Goal: Contribute content: Add original content to the website for others to see

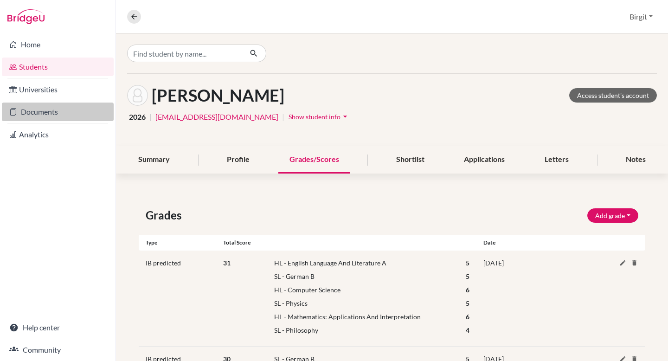
scroll to position [180, 0]
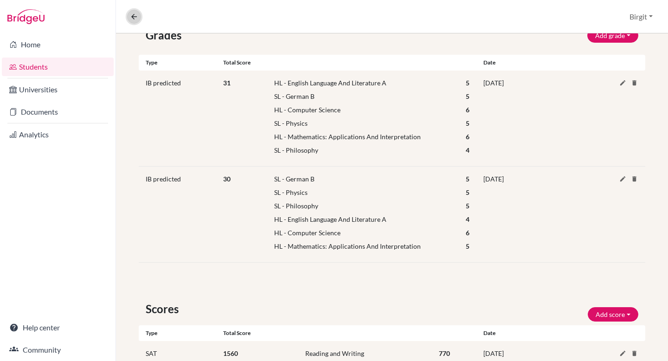
click at [132, 16] on icon at bounding box center [134, 17] width 8 height 8
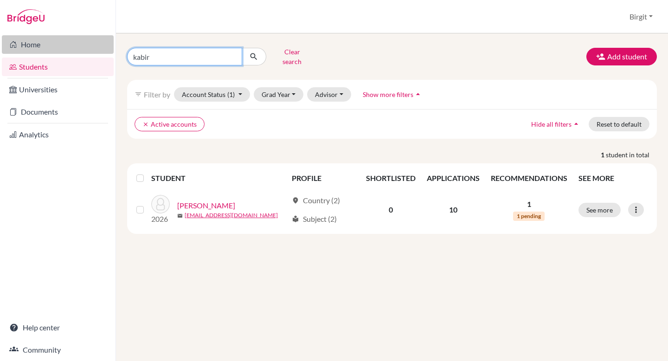
drag, startPoint x: 193, startPoint y: 54, endPoint x: 103, endPoint y: 51, distance: 90.5
click at [103, 51] on div "Home Students Universities Documents Analytics Help center Community Students o…" at bounding box center [334, 180] width 668 height 361
type input "[PERSON_NAME]"
click button "submit" at bounding box center [254, 57] width 25 height 18
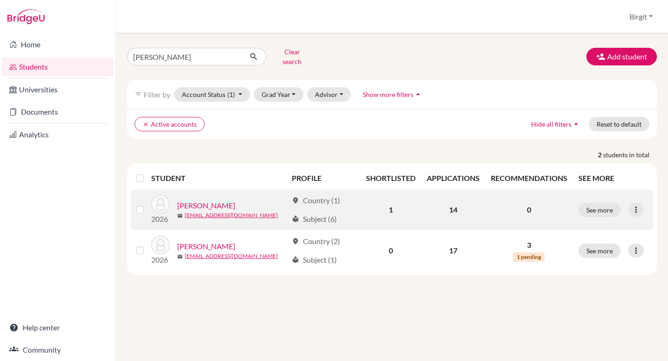
click at [203, 201] on link "[PERSON_NAME]" at bounding box center [206, 205] width 58 height 11
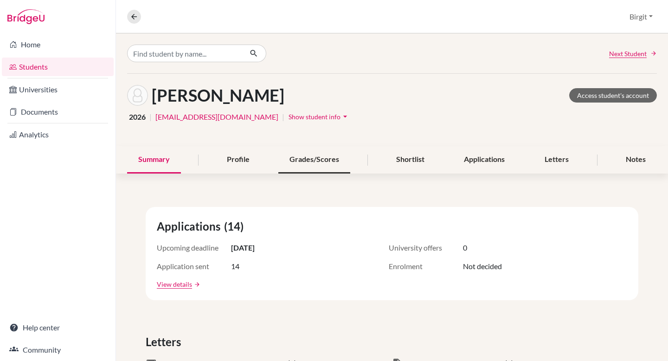
click at [314, 161] on div "Grades/Scores" at bounding box center [314, 159] width 72 height 27
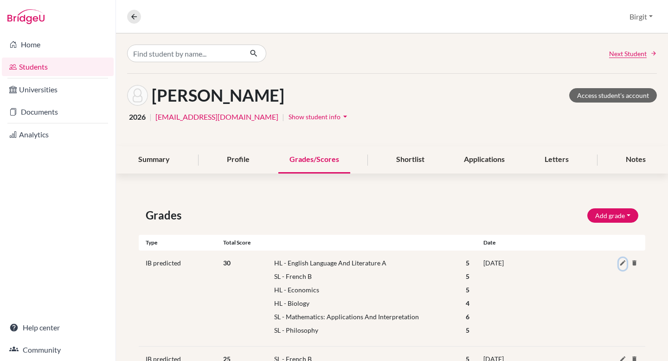
click at [619, 260] on icon at bounding box center [622, 262] width 7 height 7
select select "HL"
select select "69"
select select "5"
select select "86"
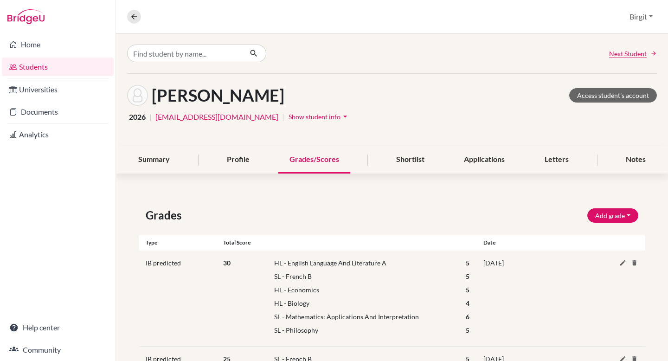
select select "5"
select select "HL"
select select "64"
select select "5"
select select "HL"
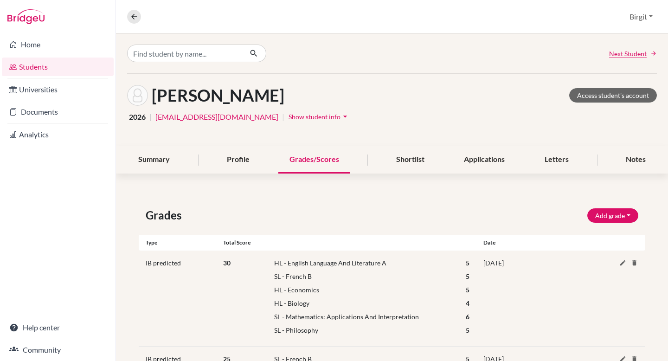
select select "17"
select select "4"
select select "161"
select select "6"
select select "178"
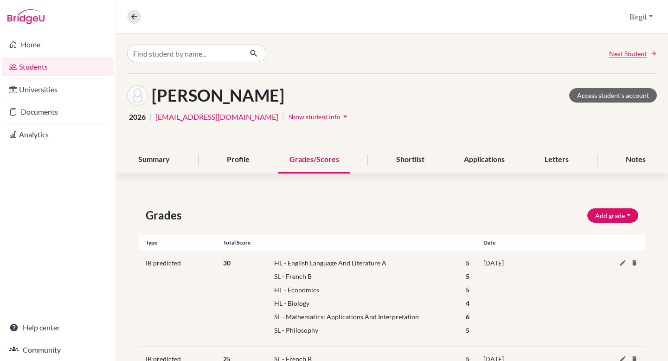
select select "5"
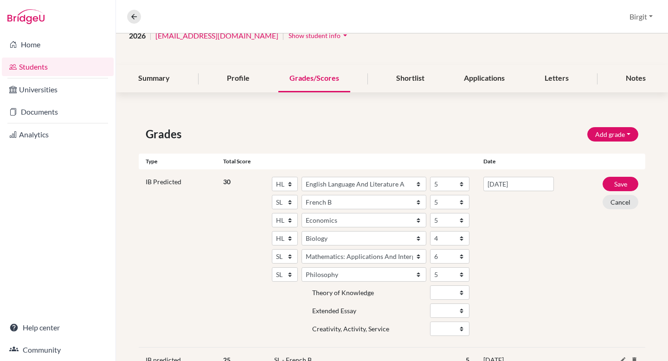
scroll to position [106, 0]
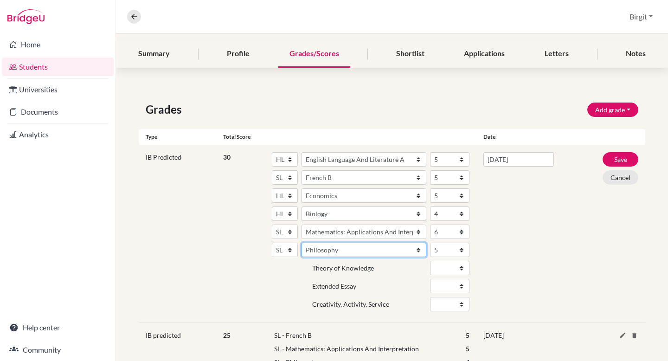
click at [382, 248] on select "Subject Albanian Literature A Amharic Literature A Arabic ab Initio Arabic B Ar…" at bounding box center [364, 250] width 125 height 14
click at [616, 180] on button "Cancel" at bounding box center [621, 177] width 36 height 14
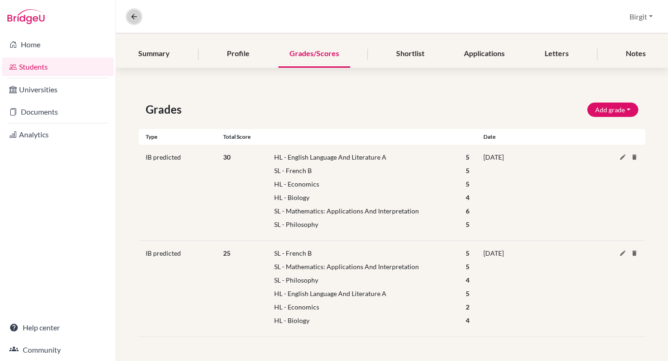
click at [139, 19] on button at bounding box center [134, 17] width 14 height 14
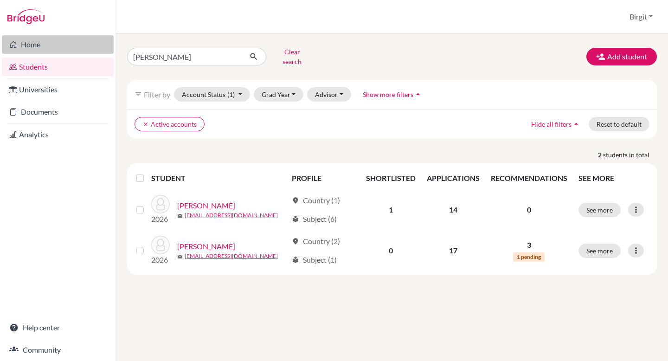
click at [37, 45] on link "Home" at bounding box center [58, 44] width 112 height 19
click at [290, 52] on button "Clear search" at bounding box center [292, 57] width 52 height 24
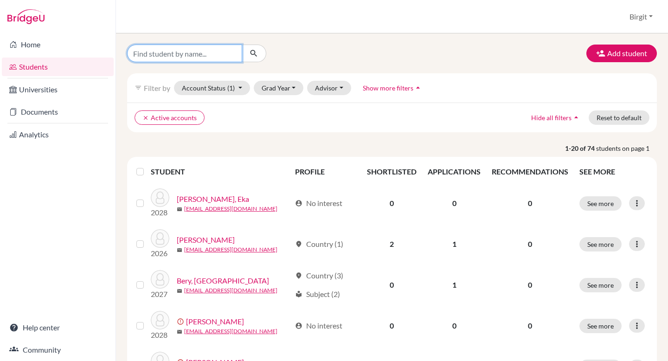
click at [187, 57] on input "Find student by name..." at bounding box center [184, 54] width 115 height 18
type input "[PERSON_NAME]"
click button "submit" at bounding box center [254, 54] width 25 height 18
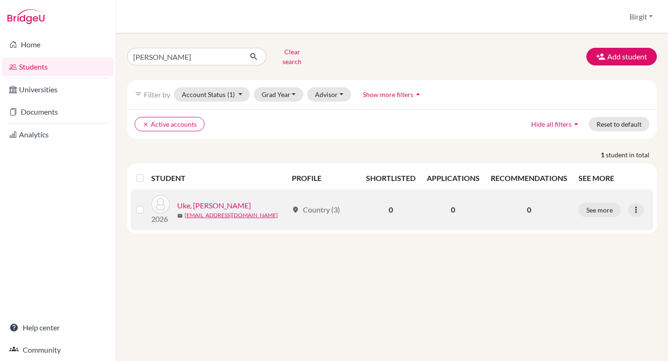
click at [215, 200] on link "Uke, [PERSON_NAME]" at bounding box center [214, 205] width 74 height 11
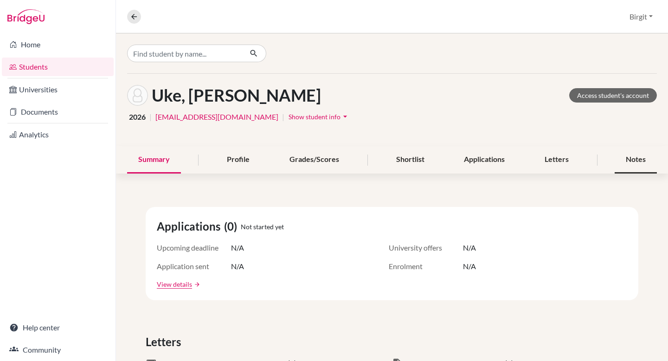
click at [622, 161] on div "Notes" at bounding box center [636, 159] width 42 height 27
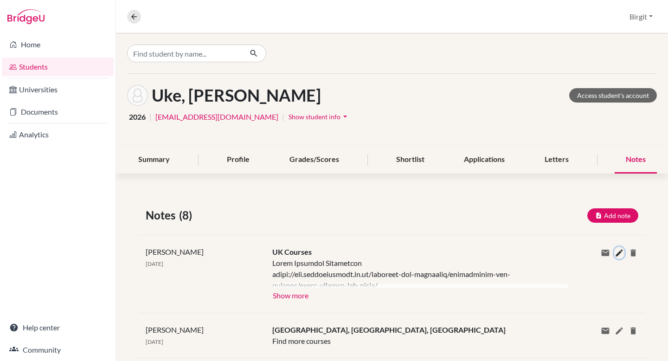
click at [615, 253] on icon at bounding box center [619, 252] width 9 height 9
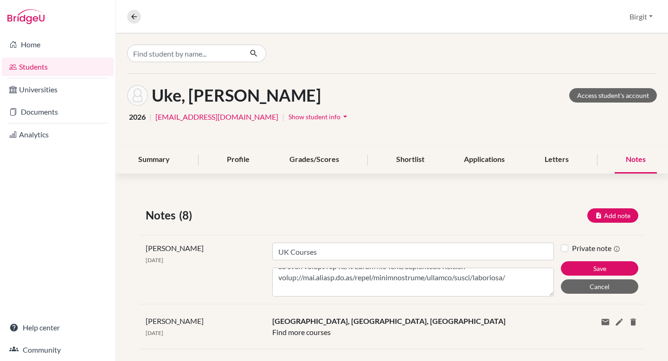
scroll to position [201, 0]
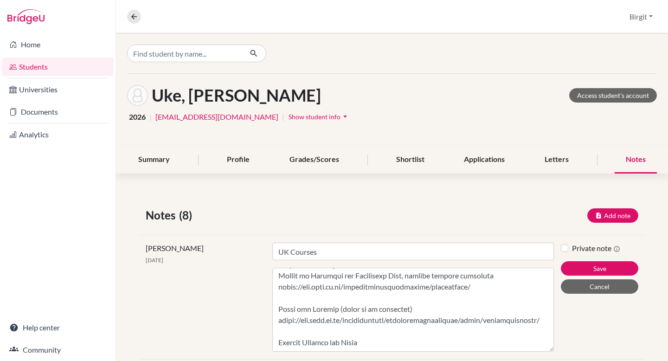
drag, startPoint x: 547, startPoint y: 295, endPoint x: 548, endPoint y: 350, distance: 55.2
click at [548, 350] on div "Title UK Courses Content" at bounding box center [413, 297] width 296 height 109
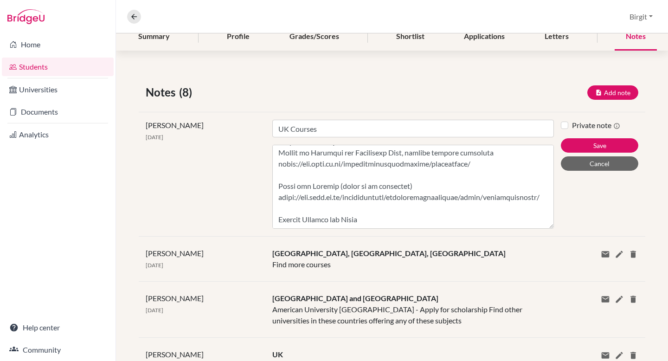
scroll to position [126, 0]
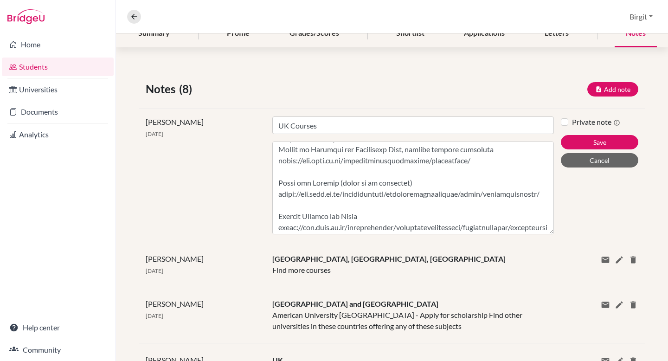
drag, startPoint x: 547, startPoint y: 224, endPoint x: 539, endPoint y: 359, distance: 135.2
click at [539, 359] on div "Notes (8) Add note Title Content Private note Save Cancel [PERSON_NAME] [DATE] …" at bounding box center [392, 346] width 552 height 576
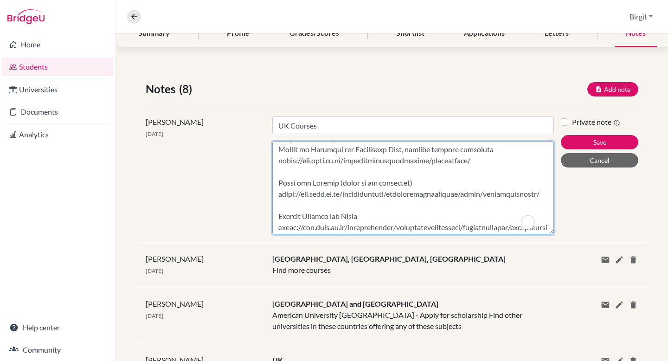
drag, startPoint x: 548, startPoint y: 232, endPoint x: 548, endPoint y: 254, distance: 21.8
click at [548, 254] on div "Notes (8) Add note Title Content Private note Save Cancel [PERSON_NAME] [DATE] …" at bounding box center [392, 346] width 552 height 576
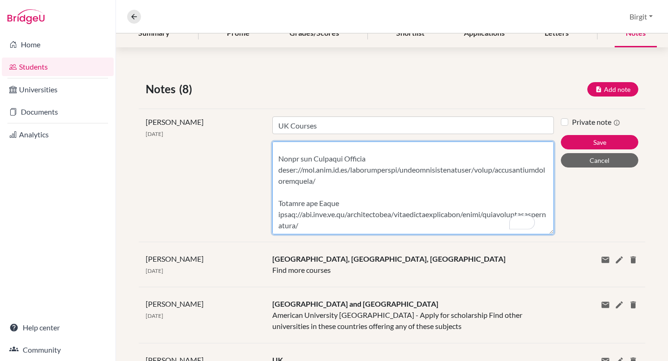
scroll to position [326, 0]
click at [380, 218] on textarea "Content" at bounding box center [413, 188] width 282 height 93
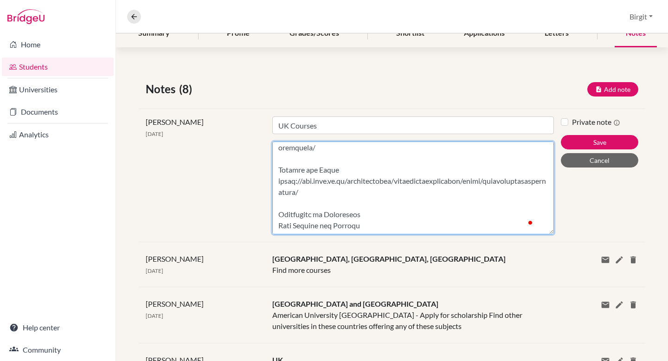
scroll to position [355, 0]
paste textarea "[URL][DOMAIN_NAME]"
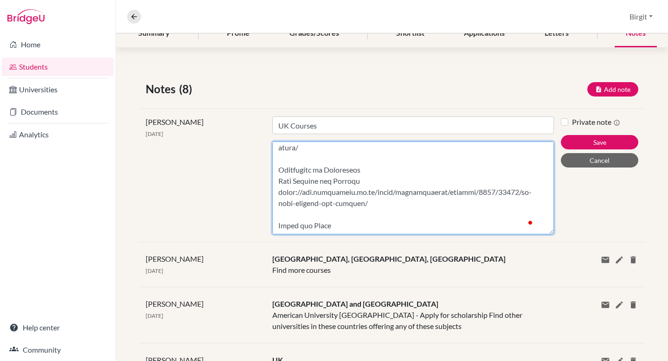
scroll to position [400, 0]
paste textarea "[URL][DOMAIN_NAME]"
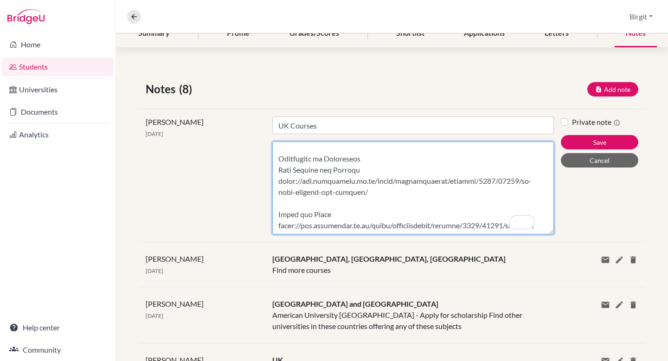
scroll to position [411, 0]
click at [280, 198] on textarea "Content" at bounding box center [413, 188] width 282 height 93
click at [277, 161] on textarea "Content" at bounding box center [413, 188] width 282 height 93
click at [311, 221] on textarea "Content" at bounding box center [413, 188] width 282 height 93
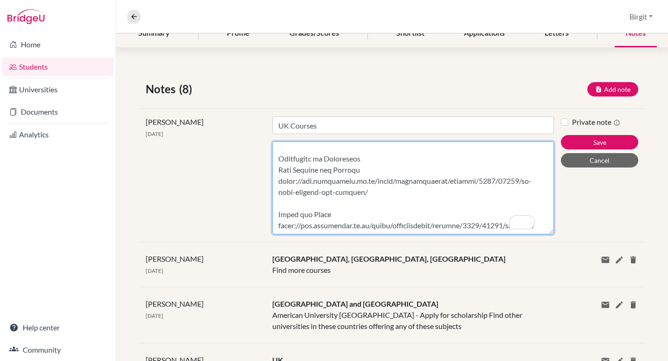
scroll to position [433, 0]
click at [285, 177] on textarea "Content" at bounding box center [413, 188] width 282 height 93
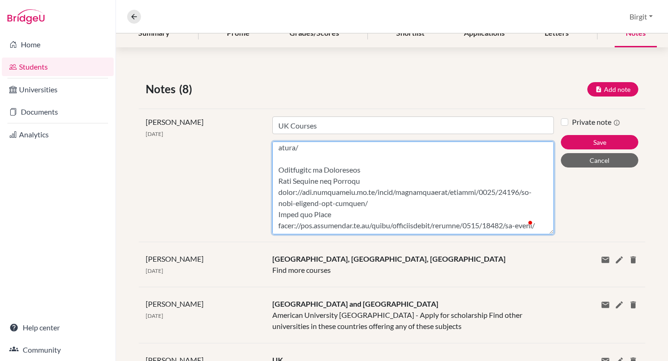
scroll to position [426, 0]
click at [277, 179] on textarea "Content" at bounding box center [413, 188] width 282 height 93
click at [277, 164] on textarea "Content" at bounding box center [413, 188] width 282 height 93
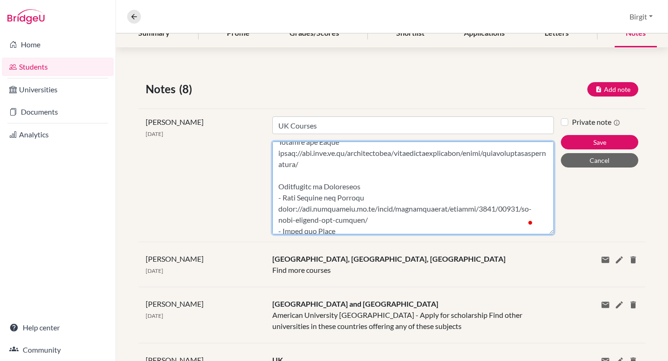
click at [275, 149] on textarea "Content" at bounding box center [413, 188] width 282 height 93
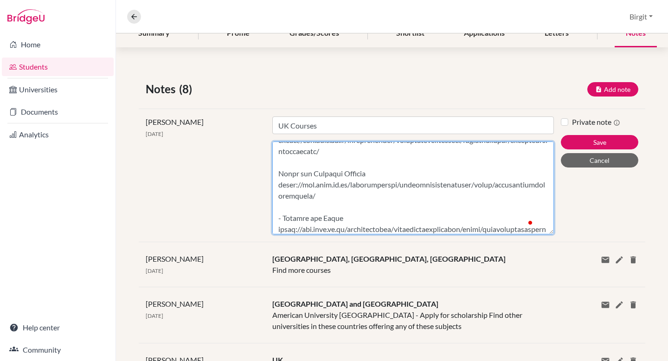
click at [274, 219] on textarea "Content" at bounding box center [413, 188] width 282 height 93
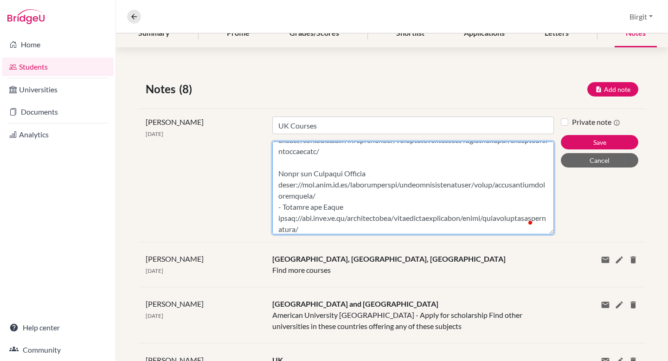
click at [276, 186] on textarea "Content" at bounding box center [413, 188] width 282 height 93
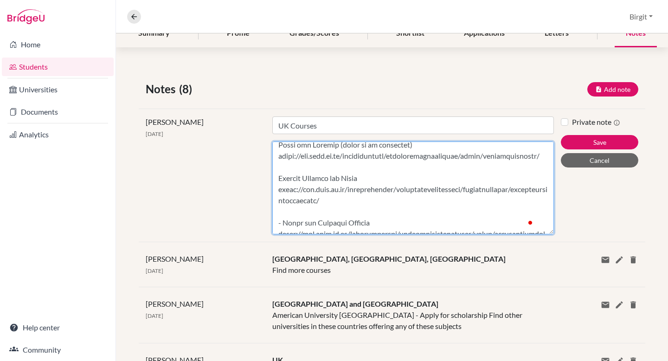
click at [280, 221] on textarea "Content" at bounding box center [413, 188] width 282 height 93
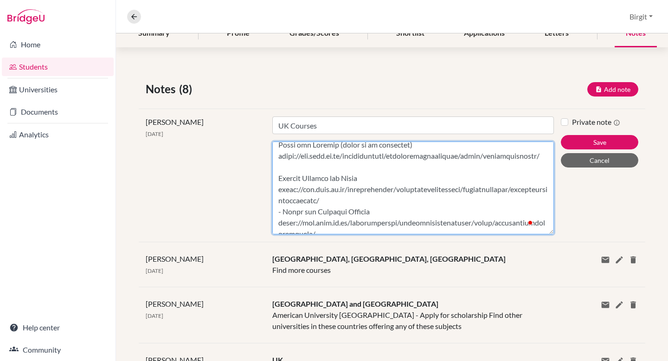
click at [274, 189] on textarea "Content" at bounding box center [413, 188] width 282 height 93
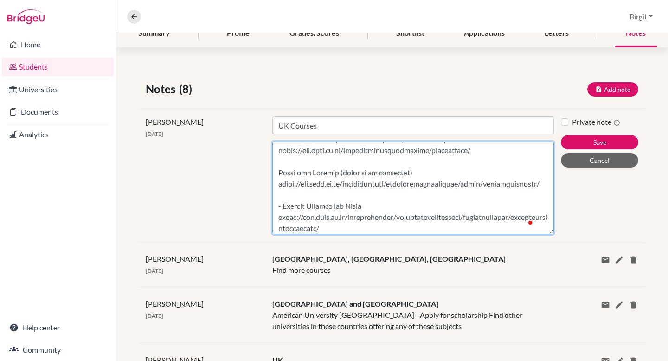
click at [278, 203] on textarea "Content" at bounding box center [413, 188] width 282 height 93
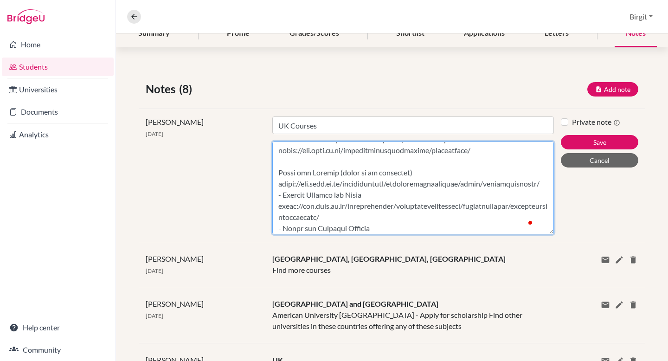
click at [276, 170] on textarea "Content" at bounding box center [413, 188] width 282 height 93
click at [276, 164] on textarea "Content" at bounding box center [413, 188] width 282 height 93
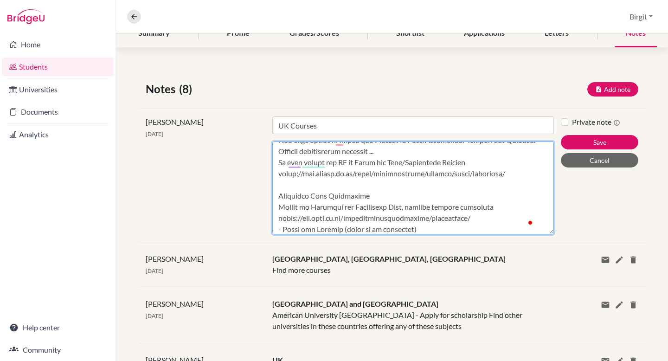
click at [276, 208] on textarea "Content" at bounding box center [413, 188] width 282 height 93
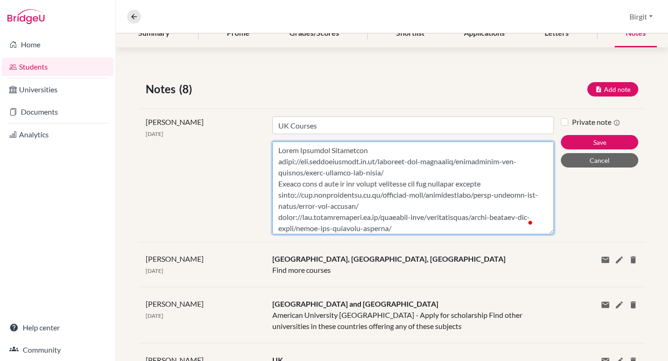
click at [277, 181] on textarea "Content" at bounding box center [413, 188] width 282 height 93
click at [513, 186] on textarea "Content" at bounding box center [413, 188] width 282 height 93
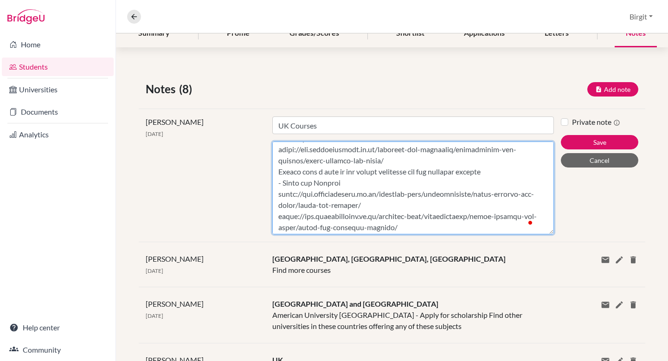
click at [393, 208] on textarea "Content" at bounding box center [413, 188] width 282 height 93
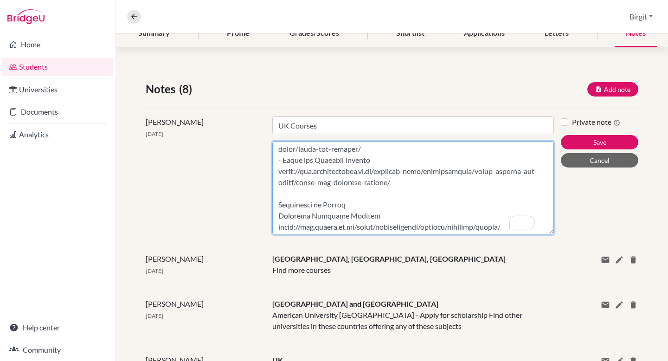
click at [277, 215] on textarea "Content" at bounding box center [413, 188] width 282 height 93
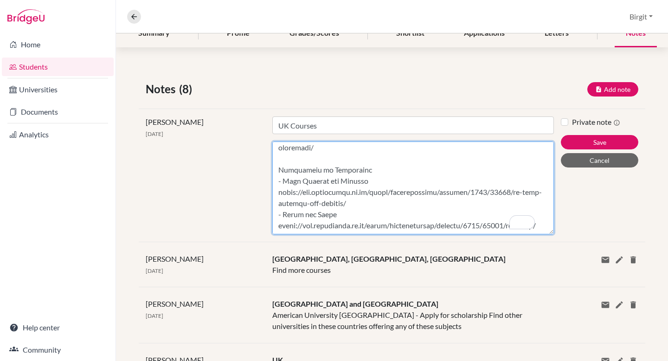
click at [284, 224] on textarea "Content" at bounding box center [413, 188] width 282 height 93
click at [308, 208] on textarea "Content" at bounding box center [413, 188] width 282 height 93
click at [365, 170] on textarea "Content" at bounding box center [413, 188] width 282 height 93
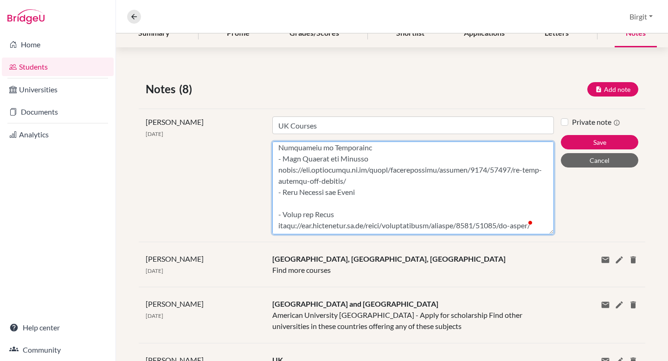
click at [340, 180] on textarea "Content" at bounding box center [413, 188] width 282 height 93
paste textarea "[URL][DOMAIN_NAME]"
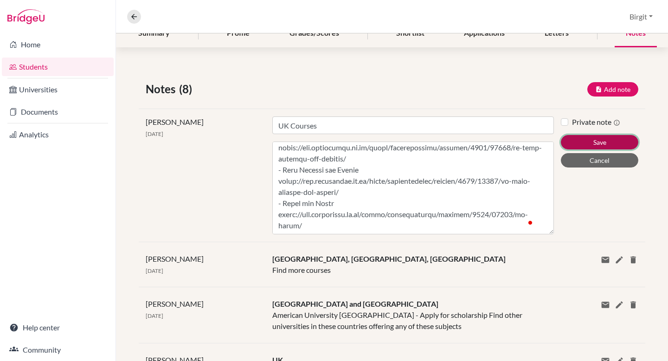
click at [606, 141] on button "Save" at bounding box center [599, 142] width 77 height 14
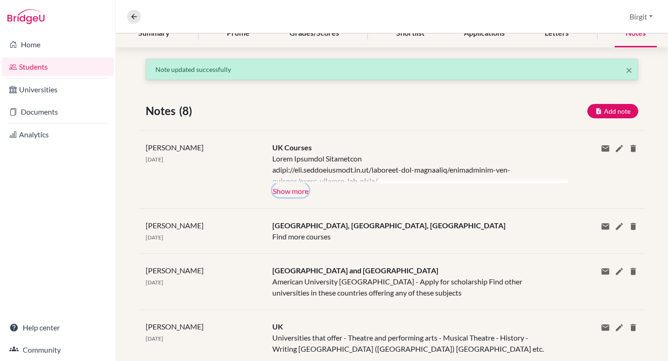
click at [296, 190] on button "Show more" at bounding box center [290, 190] width 37 height 14
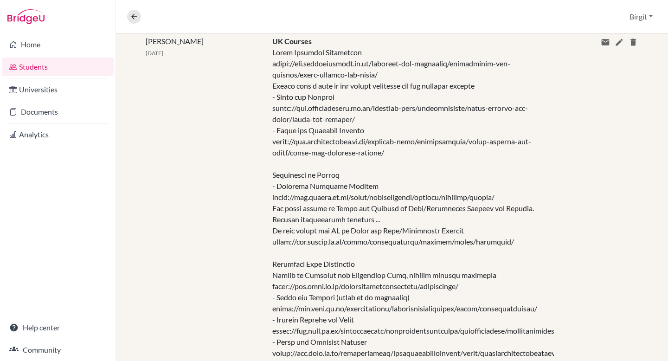
scroll to position [232, 0]
click at [615, 44] on icon at bounding box center [619, 42] width 9 height 9
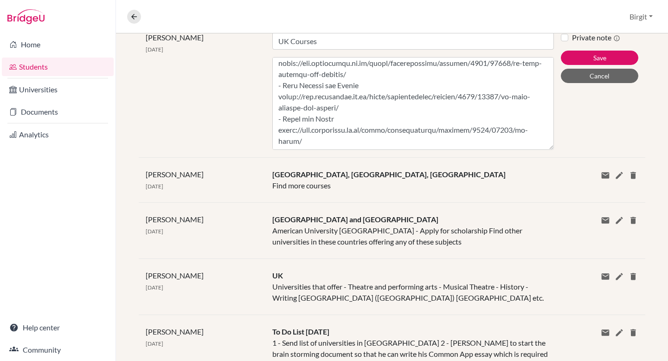
scroll to position [404, 0]
drag, startPoint x: 546, startPoint y: 146, endPoint x: 542, endPoint y: 238, distance: 91.9
click at [542, 238] on div "× Note updated successfully Notes (8) Add note Title Content Private note Save …" at bounding box center [392, 251] width 552 height 598
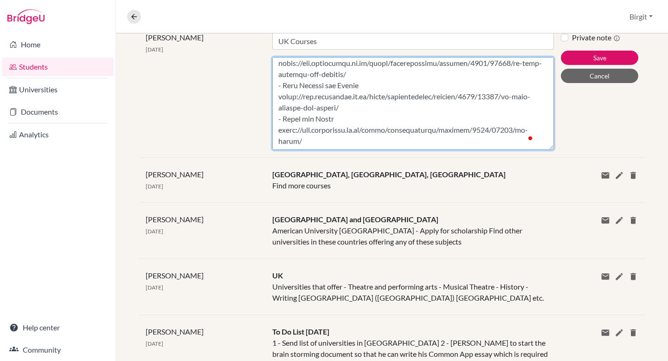
scroll to position [437, 0]
click at [294, 137] on textarea "Content" at bounding box center [413, 103] width 282 height 93
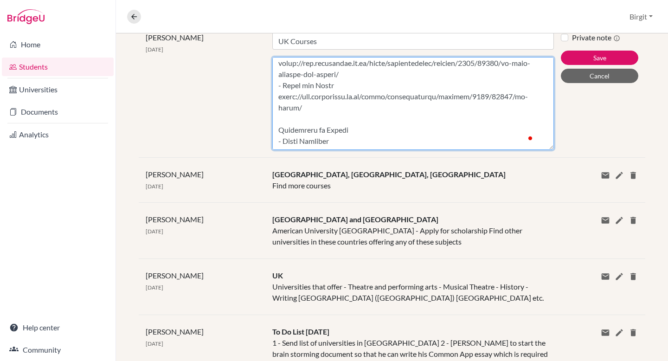
scroll to position [455, 0]
paste textarea "[URL][DOMAIN_NAME]"
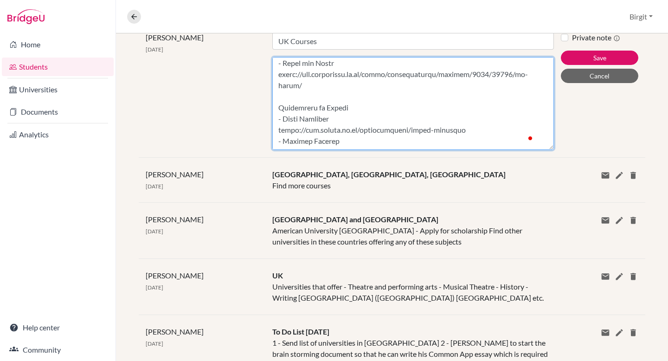
scroll to position [477, 0]
paste textarea "[URL][DOMAIN_NAME]"
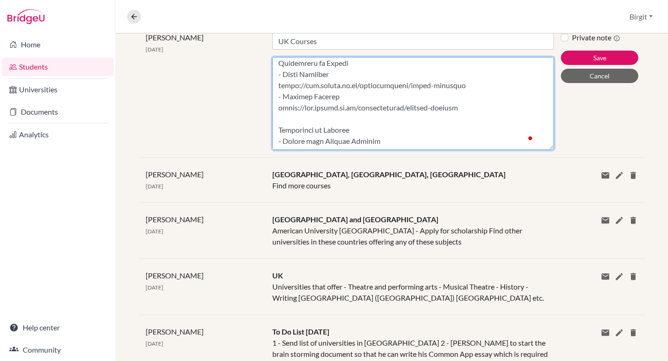
scroll to position [522, 0]
paste textarea "[URL][DOMAIN_NAME]"
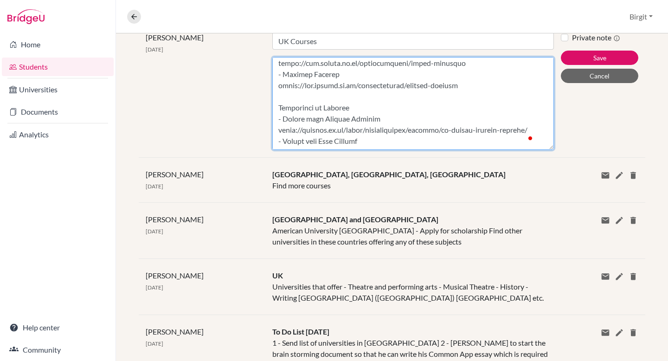
scroll to position [544, 0]
paste textarea "[URL][DOMAIN_NAME]"
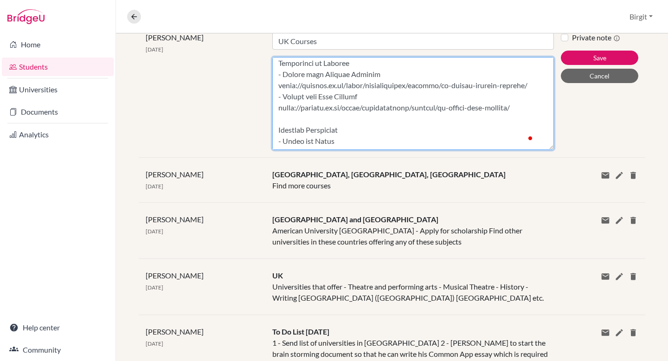
scroll to position [600, 0]
click at [329, 130] on textarea "Content" at bounding box center [413, 103] width 282 height 93
paste textarea "[URL][DOMAIN_NAME]"
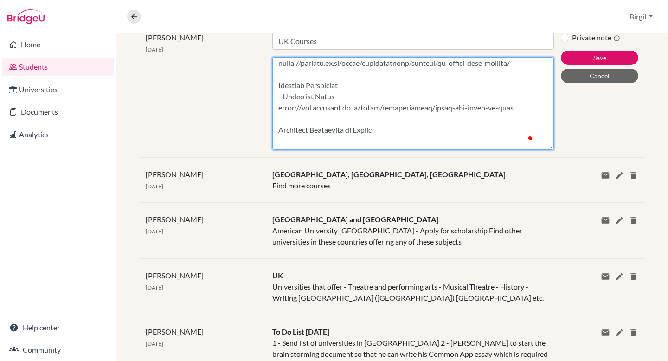
scroll to position [633, 0]
paste textarea "[URL][DOMAIN_NAME]"
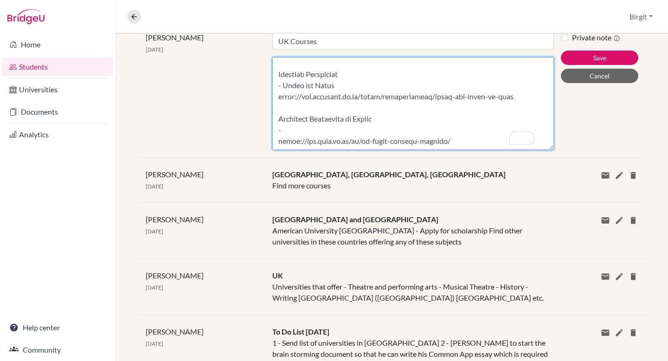
scroll to position [645, 0]
click at [348, 115] on textarea "Content" at bounding box center [413, 103] width 282 height 93
click at [338, 122] on textarea "Content" at bounding box center [413, 103] width 282 height 93
click at [314, 145] on textarea "Content" at bounding box center [413, 103] width 282 height 93
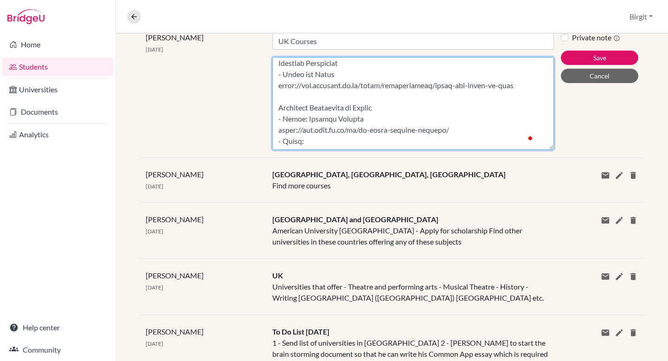
scroll to position [656, 0]
paste textarea "Drama: Applied Theatre and Community Performance"
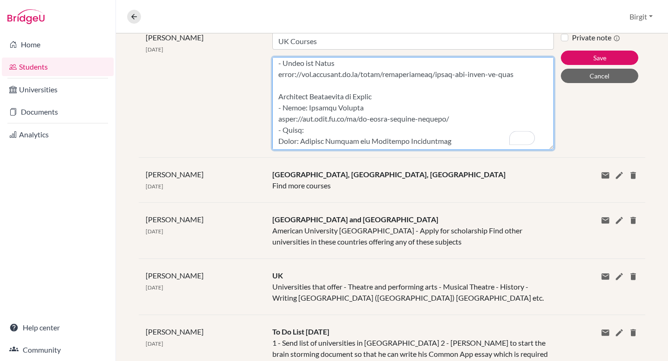
click at [315, 136] on textarea "Content" at bounding box center [413, 103] width 282 height 93
click at [277, 144] on textarea "Content" at bounding box center [413, 103] width 282 height 93
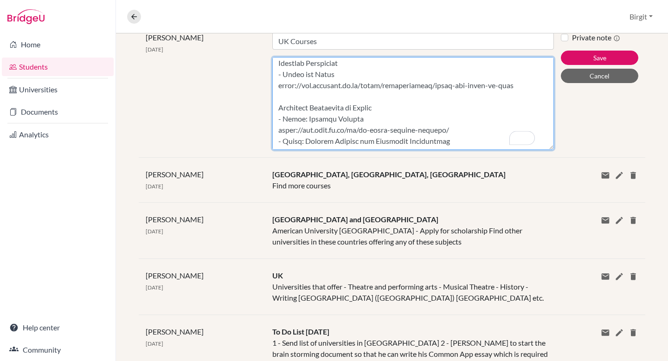
click at [276, 143] on textarea "Content" at bounding box center [413, 103] width 282 height 93
paste textarea "[URL][DOMAIN_NAME]"
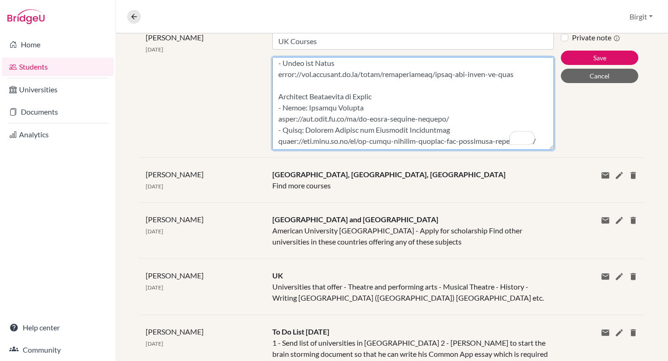
scroll to position [678, 0]
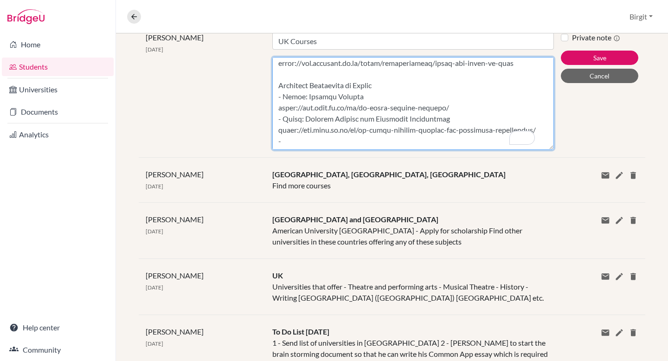
paste textarea "Drama & Theatre Arts with Performance Making and Collaborative Practice"
paste textarea "[URL][DOMAIN_NAME]"
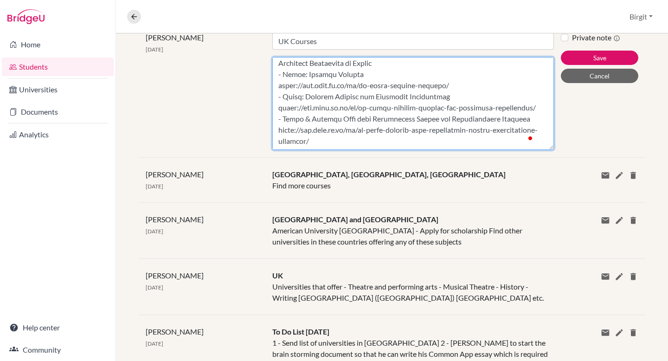
scroll to position [700, 0]
type textarea "[GEOGRAPHIC_DATA][PERSON_NAME] [URL][DOMAIN_NAME] Please have a look at the cou…"
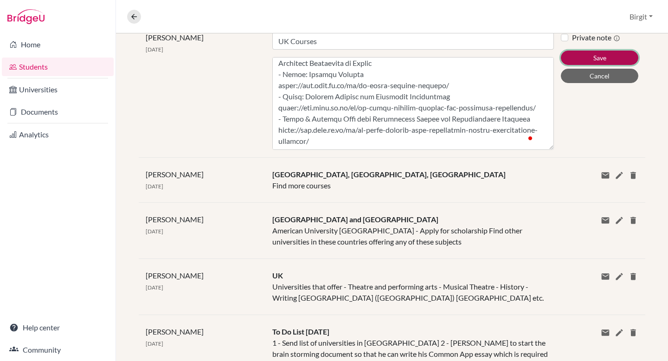
click at [594, 55] on button "Save" at bounding box center [599, 58] width 77 height 14
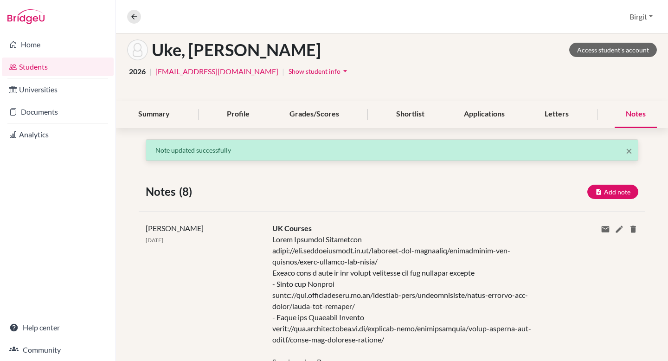
scroll to position [0, 0]
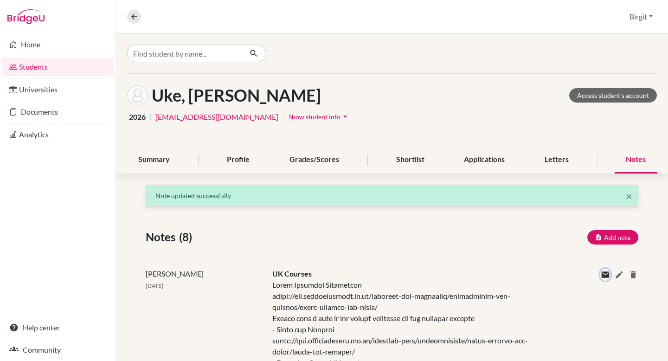
click at [601, 273] on icon at bounding box center [605, 274] width 9 height 9
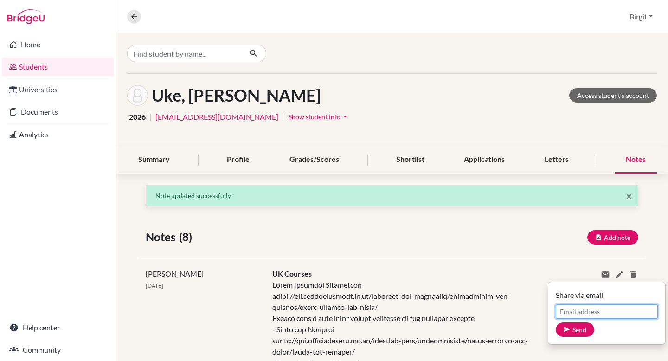
click at [578, 308] on input "Email address" at bounding box center [607, 311] width 102 height 14
click at [567, 314] on input "Email address" at bounding box center [607, 311] width 102 height 14
paste input "[EMAIL_ADDRESS][DOMAIN_NAME]"
type input "[EMAIL_ADDRESS][DOMAIN_NAME]"
click at [571, 328] on button "Send" at bounding box center [575, 329] width 39 height 14
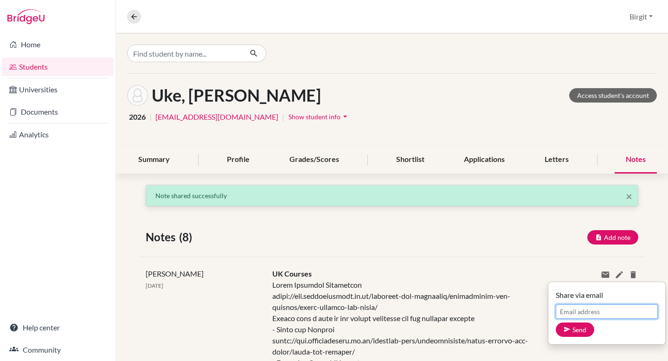
click at [591, 306] on input "Email address" at bounding box center [607, 311] width 102 height 14
type input "[EMAIL_ADDRESS][DOMAIN_NAME]"
click at [556, 322] on button "Send" at bounding box center [575, 329] width 39 height 14
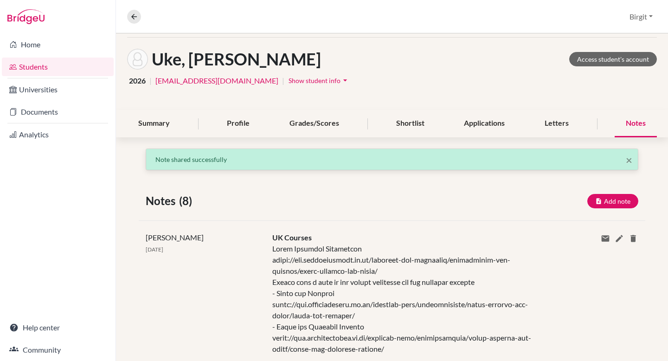
scroll to position [128, 0]
